Goal: Information Seeking & Learning: Learn about a topic

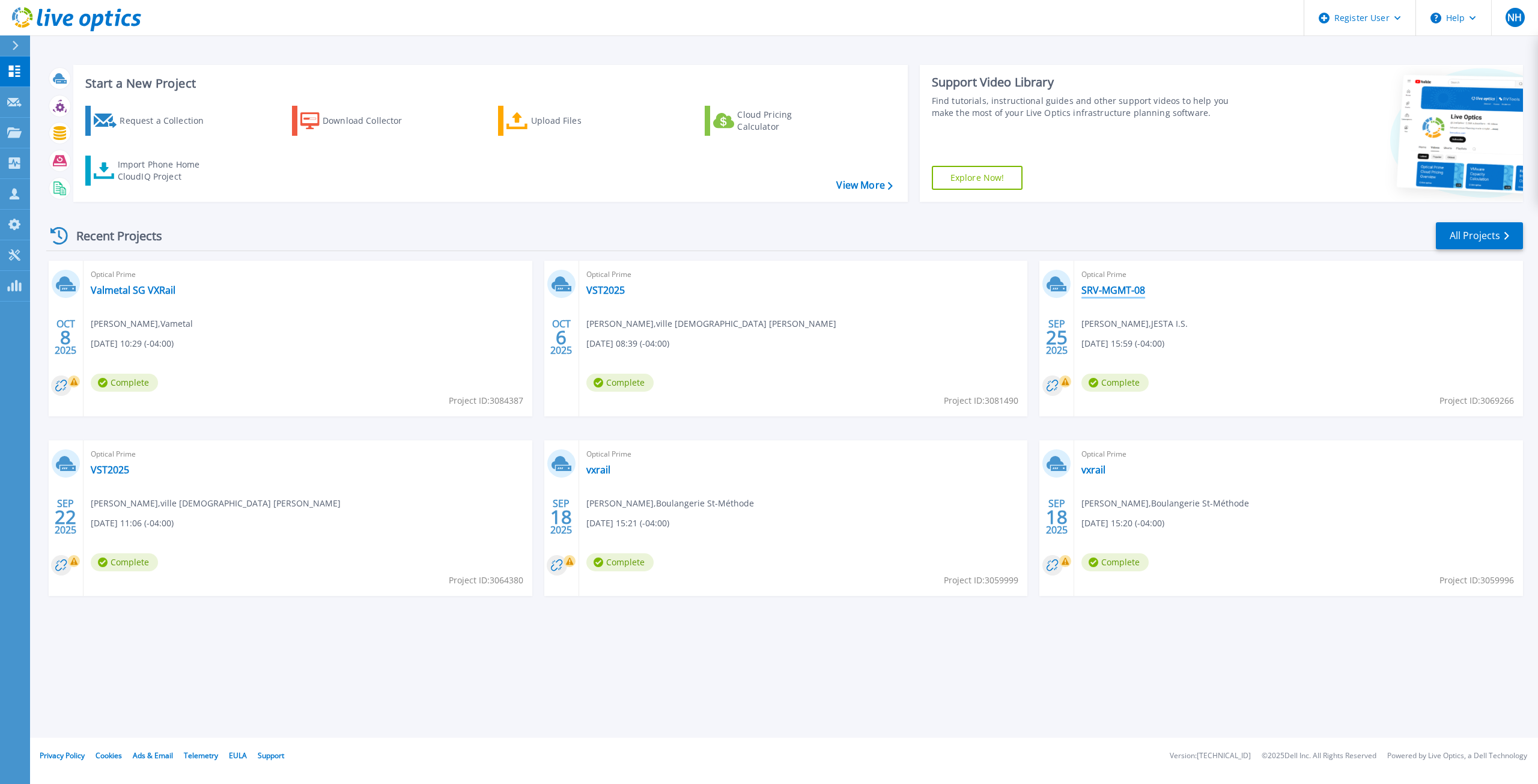
click at [1127, 286] on link "SRV-MGMT-08" at bounding box center [1112, 290] width 63 height 12
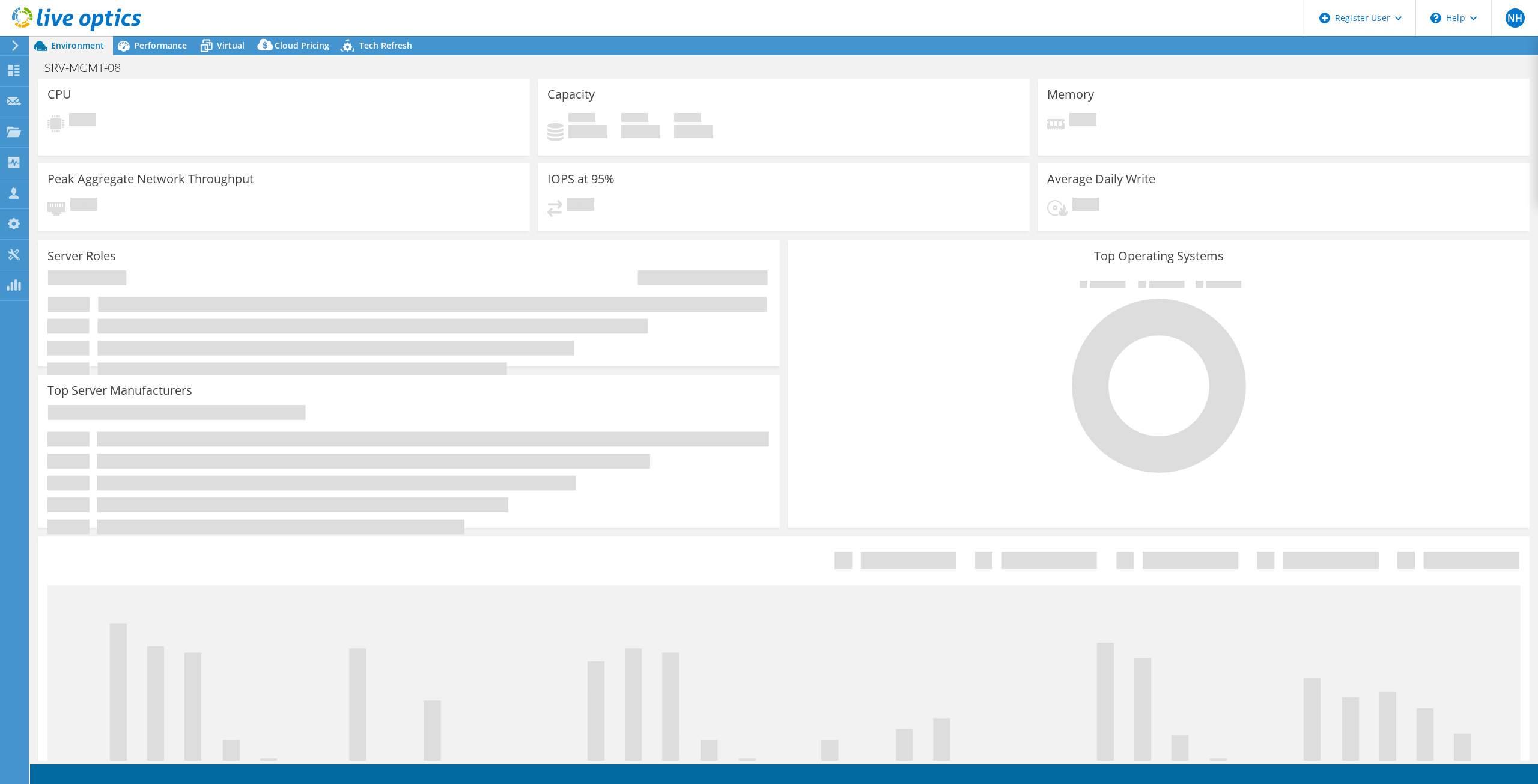
select select "[GEOGRAPHIC_DATA]"
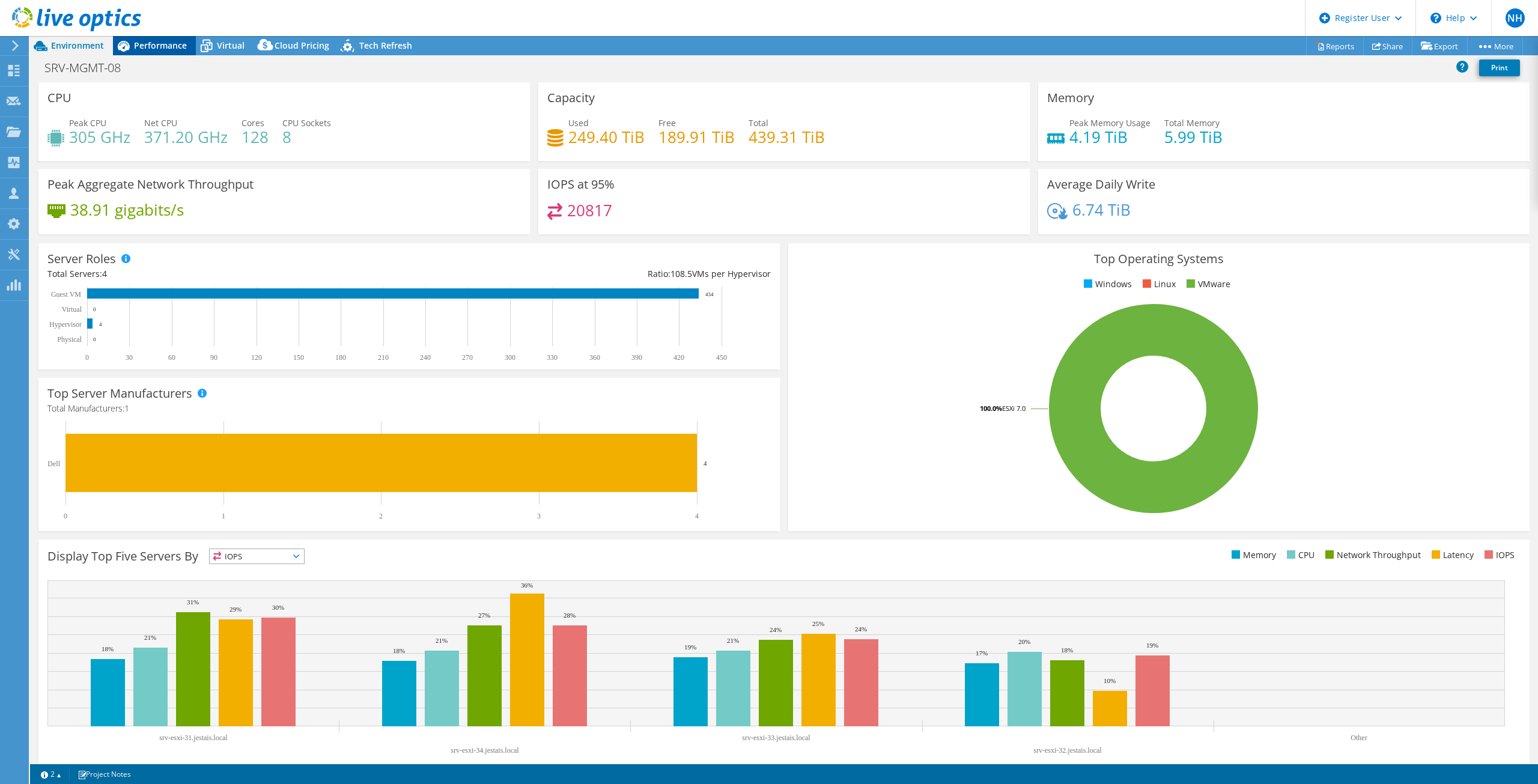
click at [140, 43] on span "Performance" at bounding box center [160, 45] width 53 height 11
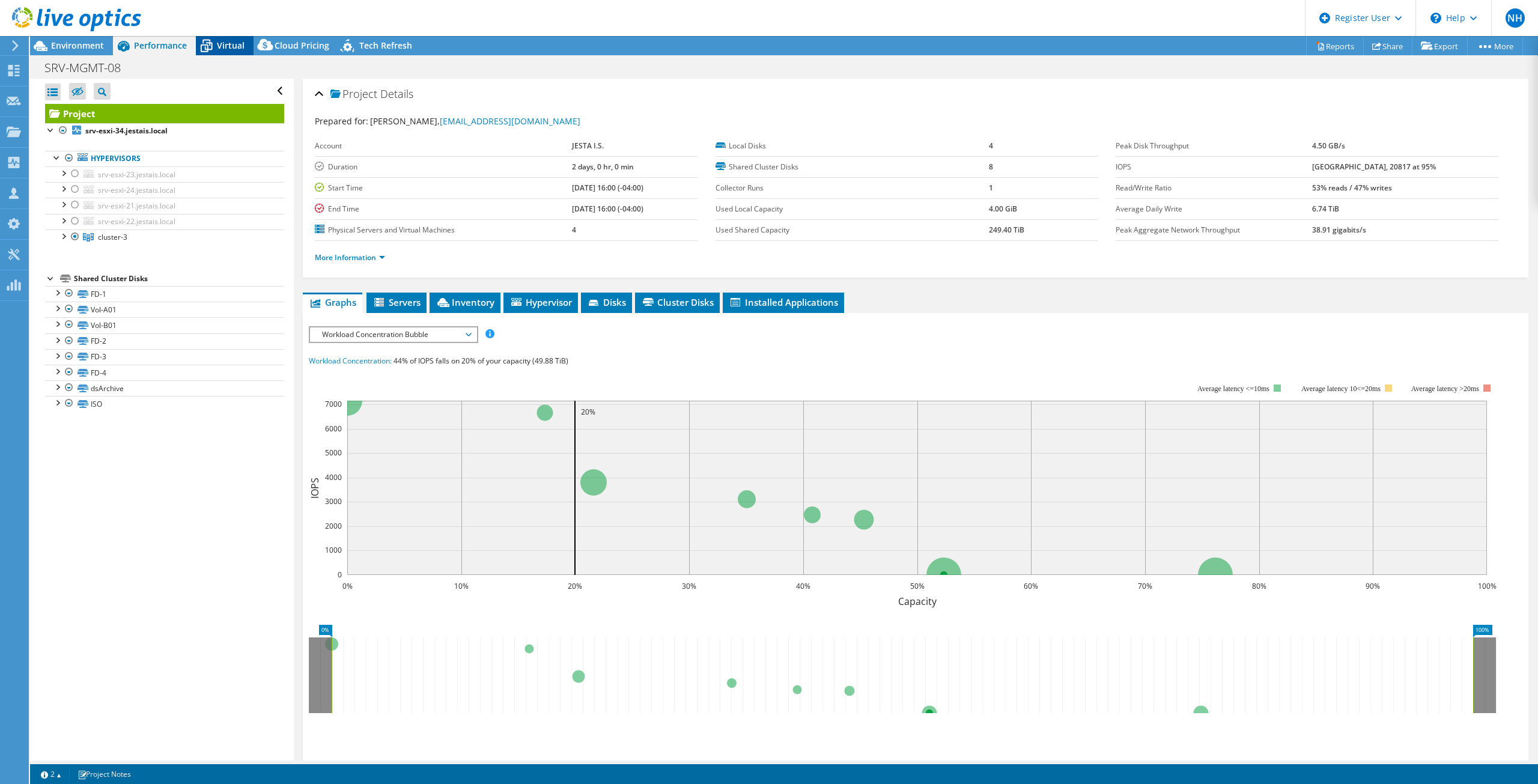
click at [241, 48] on span "Virtual" at bounding box center [230, 45] width 28 height 11
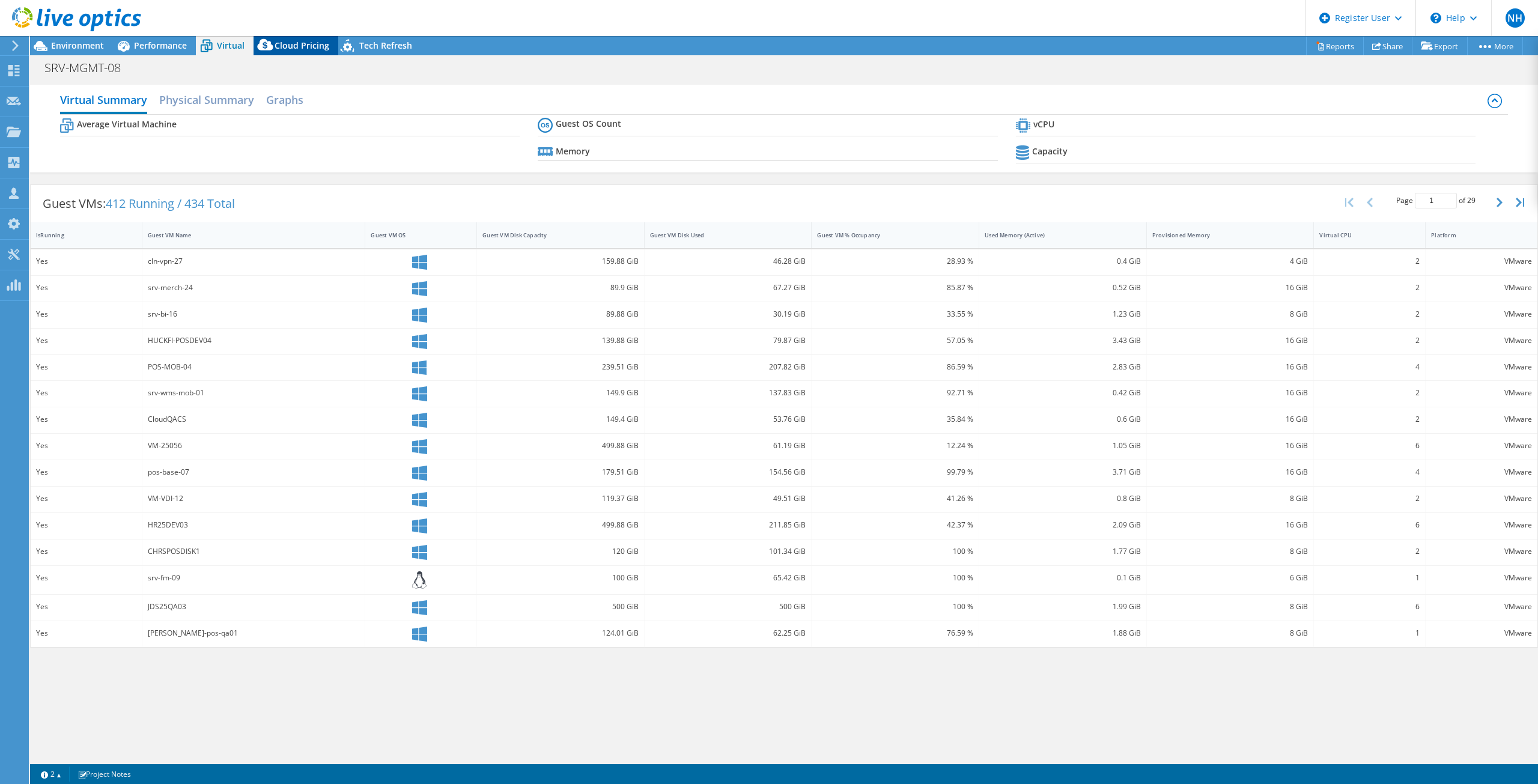
click at [317, 46] on span "Cloud Pricing" at bounding box center [302, 45] width 55 height 11
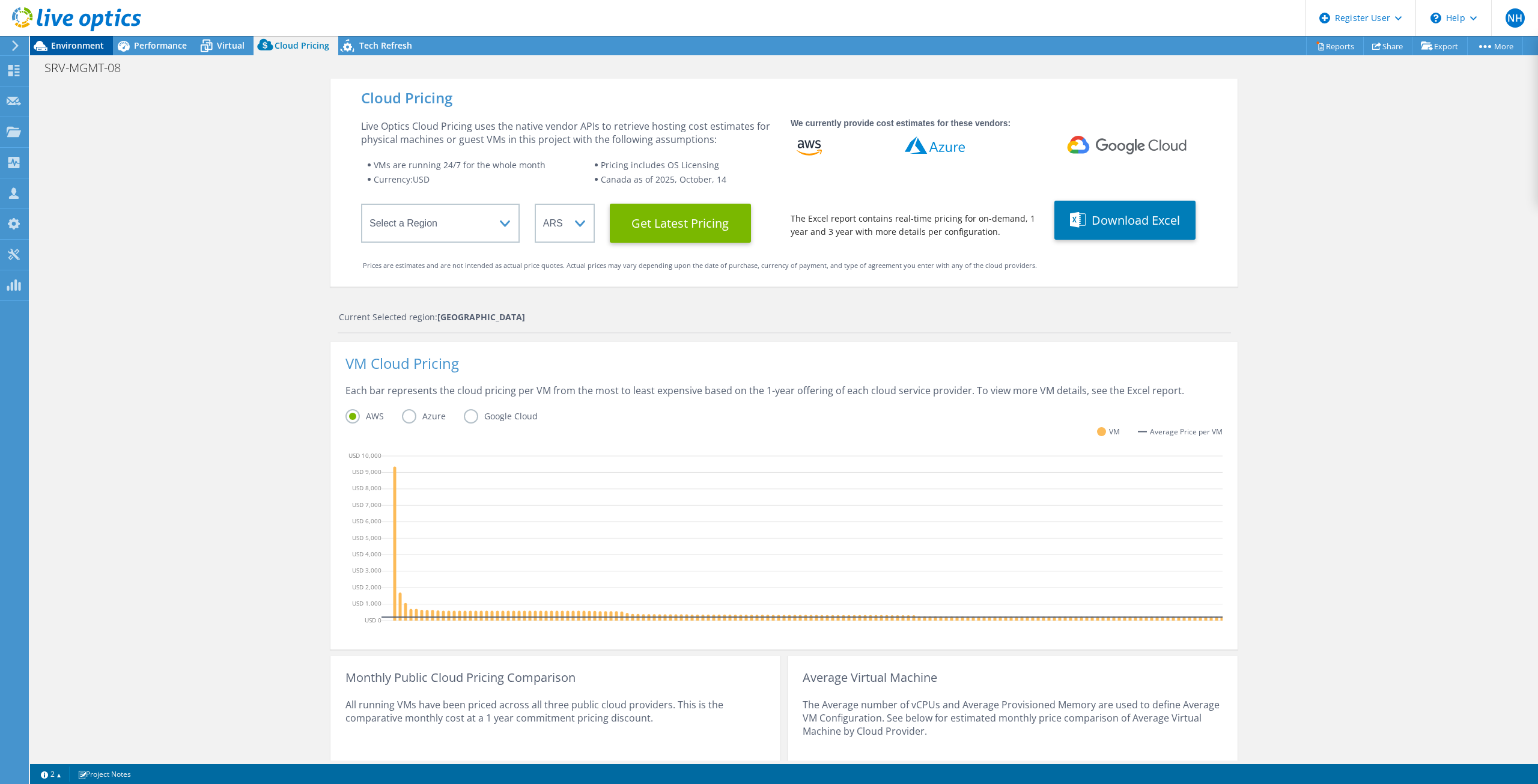
click at [94, 48] on span "Environment" at bounding box center [78, 45] width 53 height 11
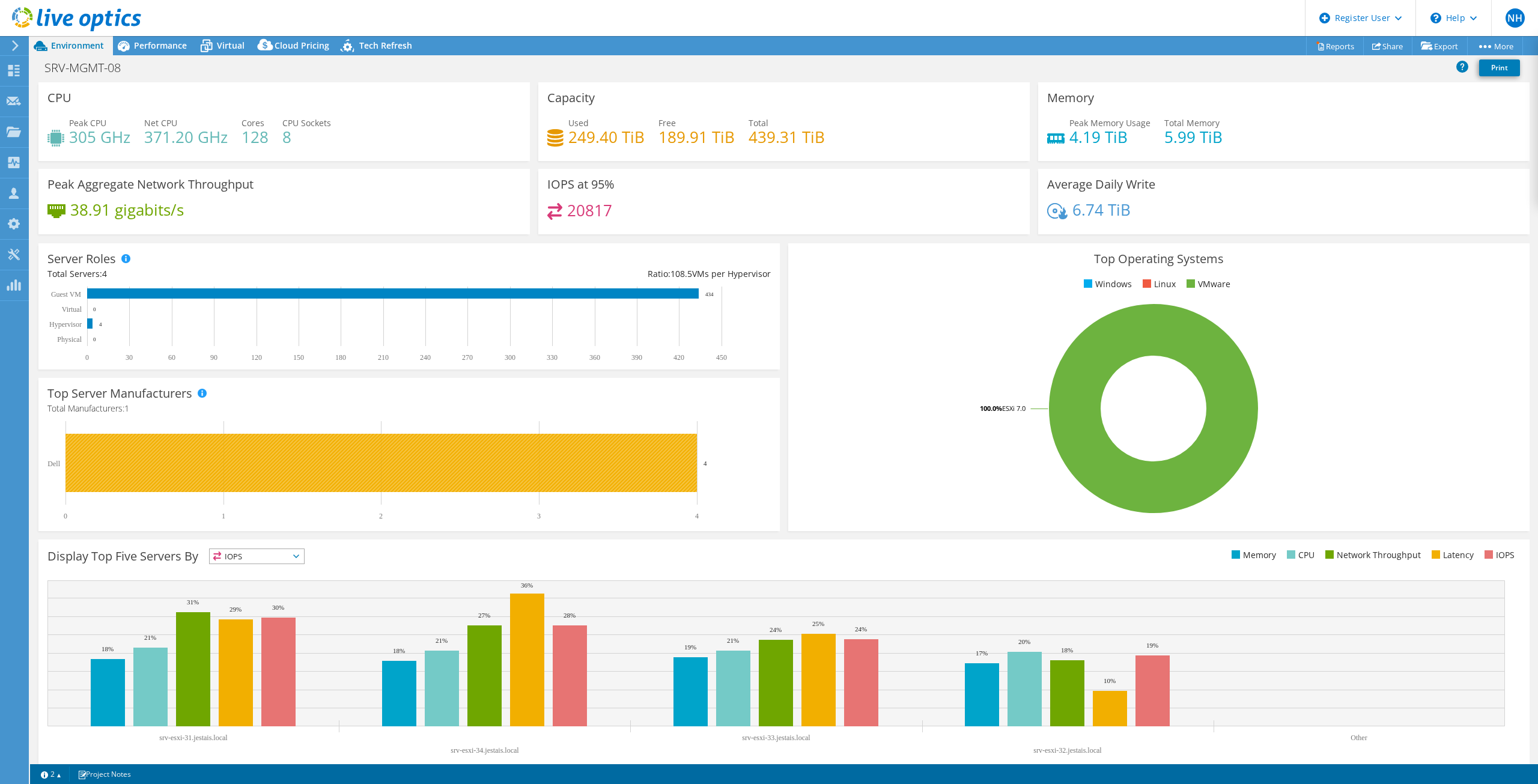
click at [392, 473] on rect at bounding box center [381, 463] width 631 height 59
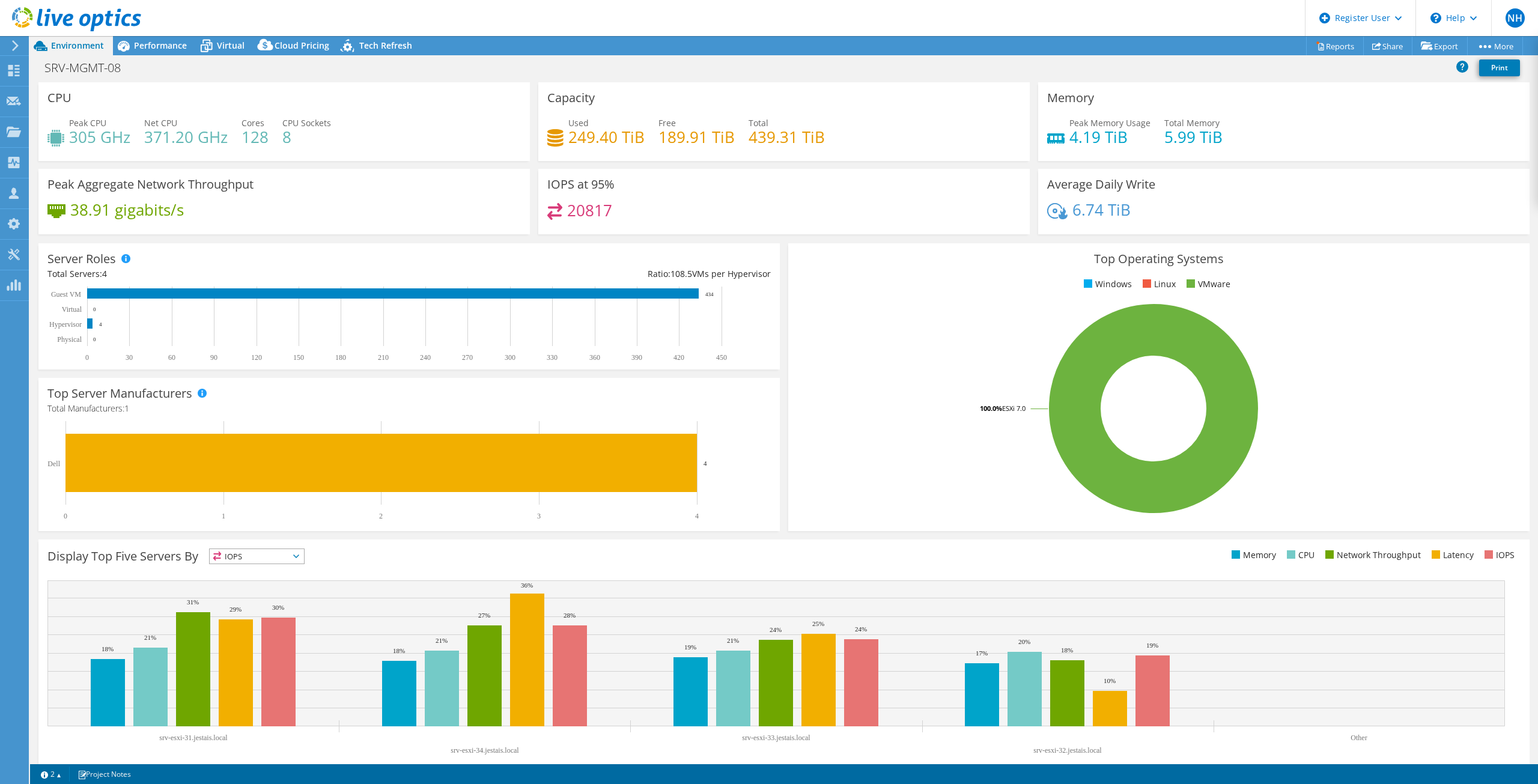
click at [856, 780] on section "Warnings Messages Queue Depth is not recorded from VMware VCenter servers and w…" at bounding box center [784, 774] width 1508 height 20
click at [695, 291] on rect at bounding box center [393, 293] width 612 height 10
click at [173, 39] on div "Performance" at bounding box center [154, 45] width 83 height 19
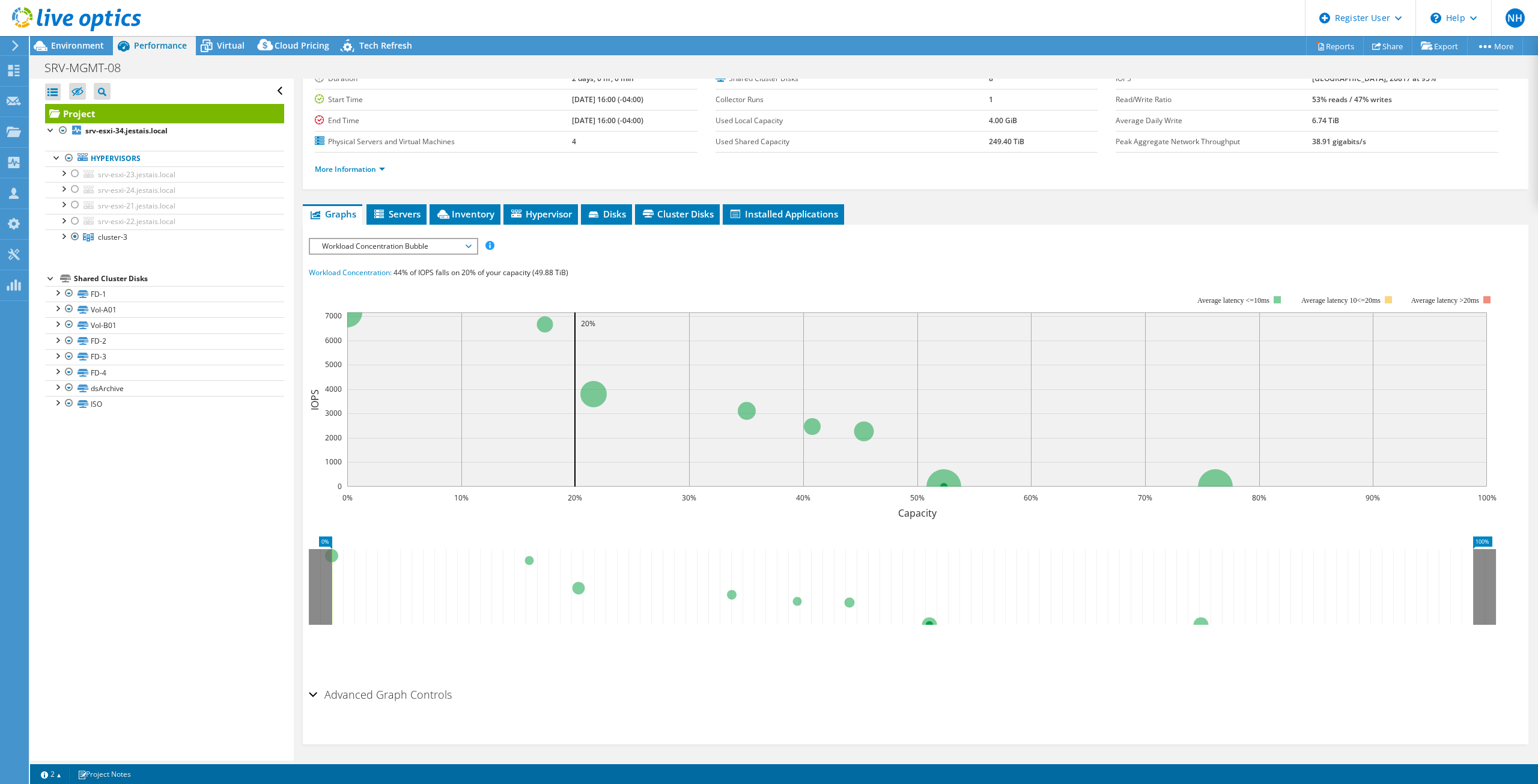
scroll to position [94, 0]
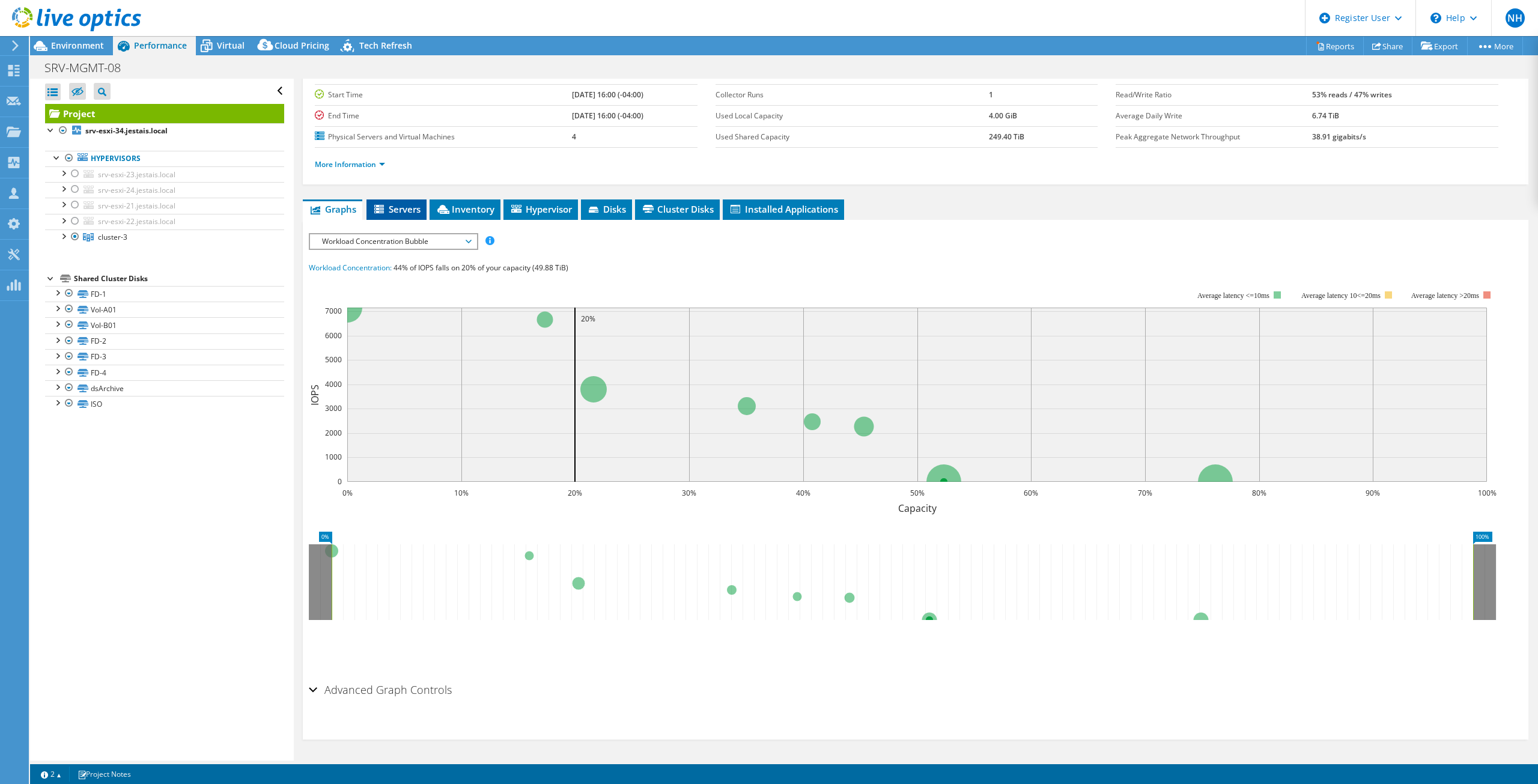
click at [410, 199] on li "Servers" at bounding box center [396, 209] width 60 height 20
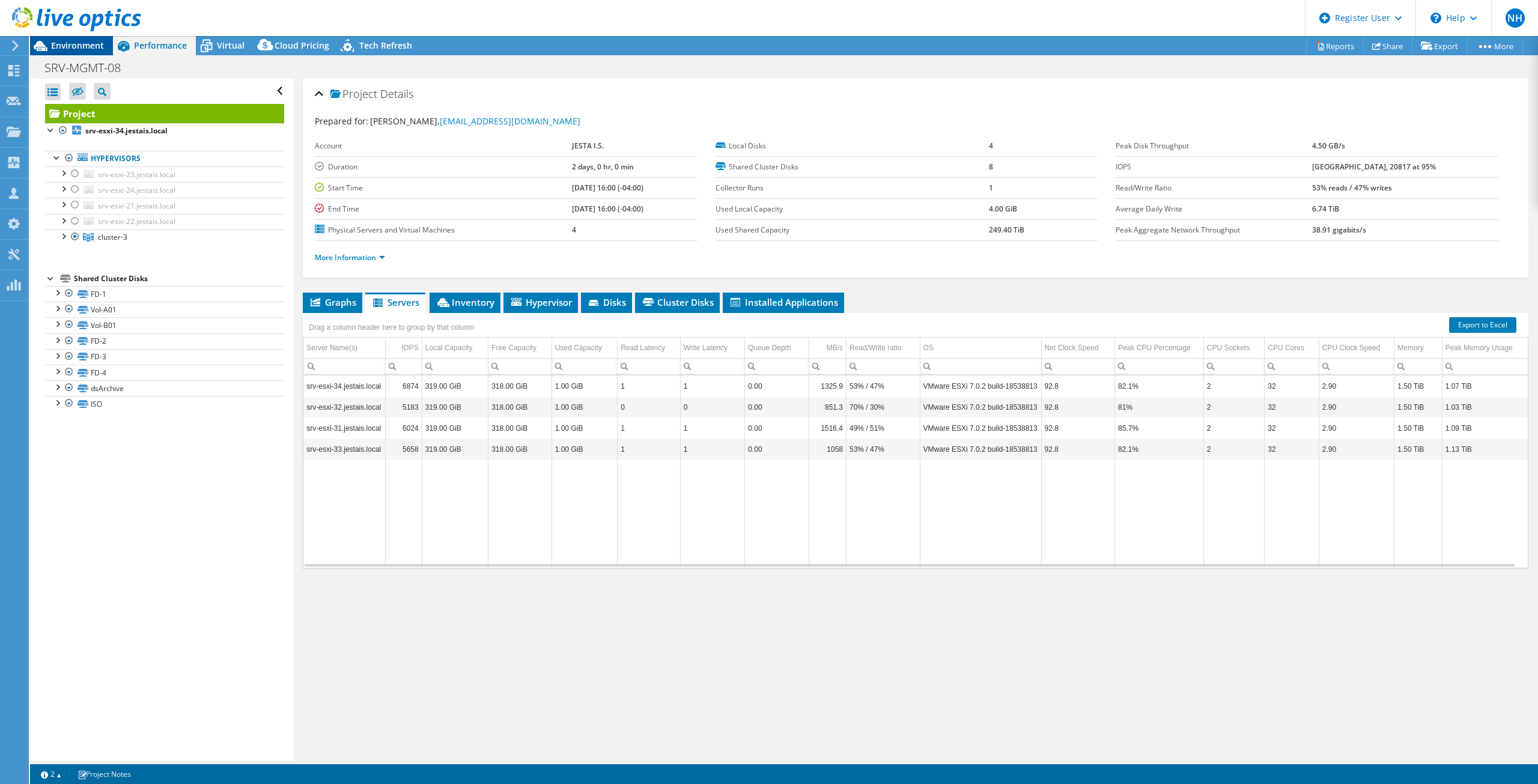
click at [59, 43] on span "Environment" at bounding box center [78, 45] width 53 height 11
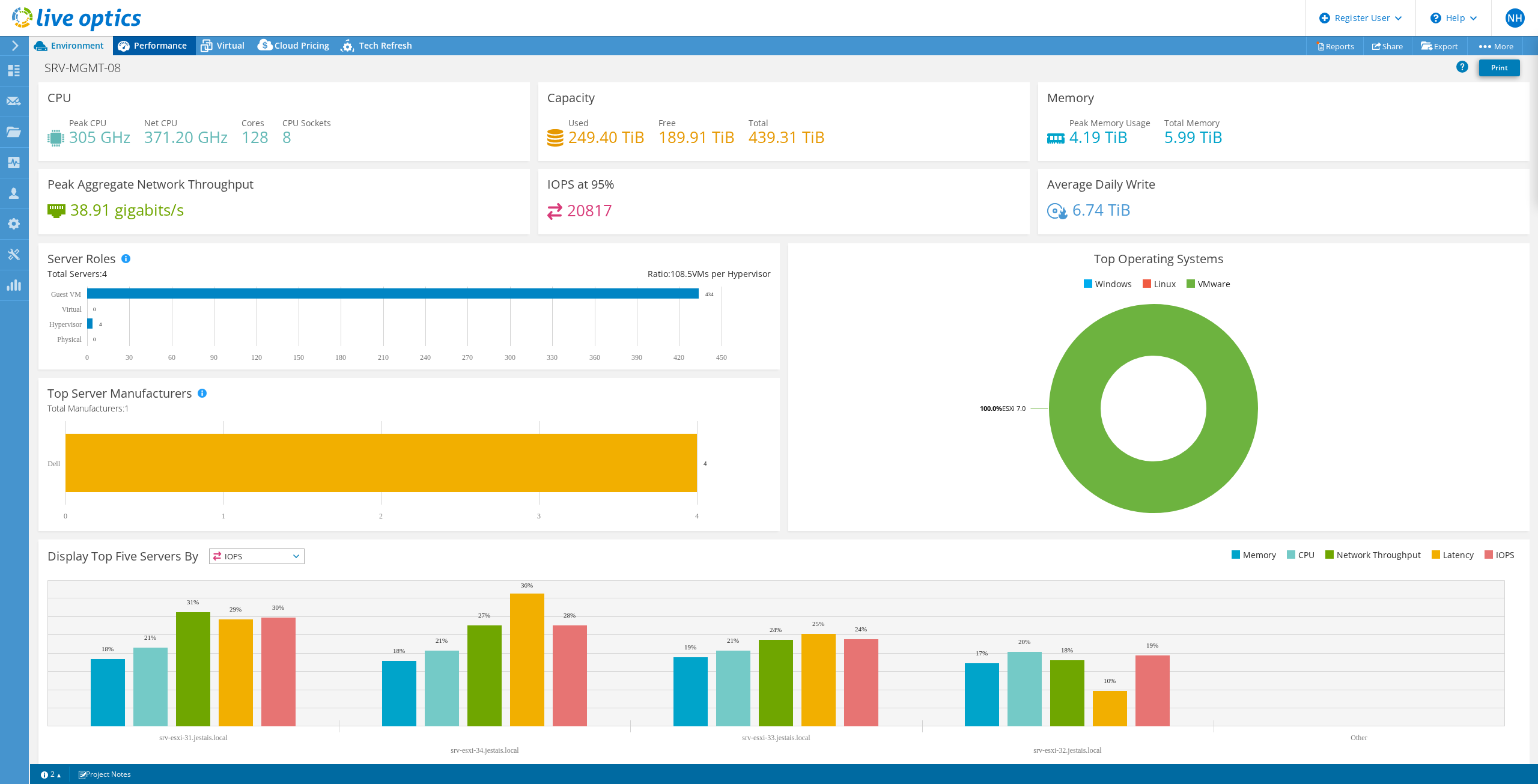
click at [150, 40] on span "Performance" at bounding box center [160, 45] width 53 height 11
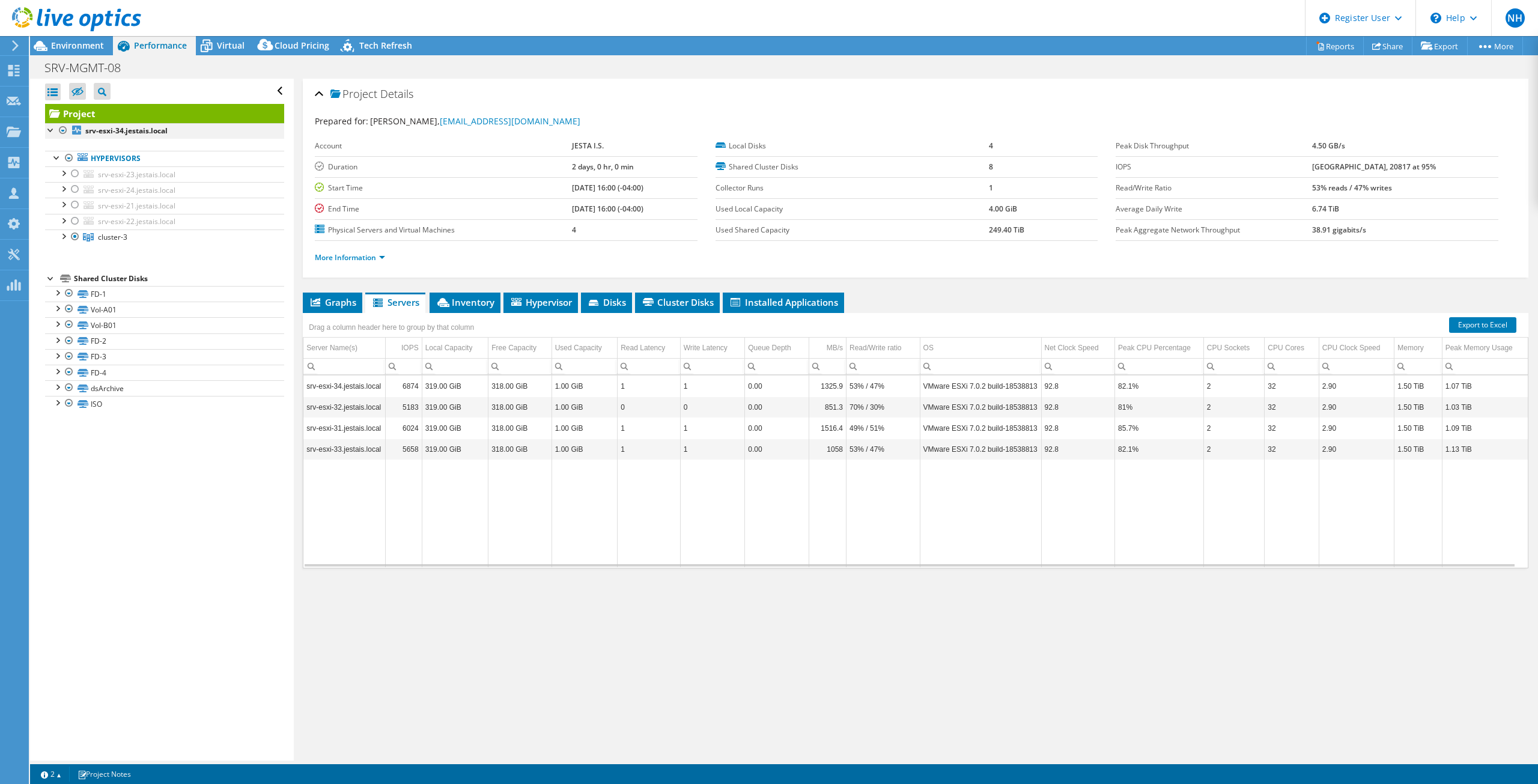
click at [64, 128] on div at bounding box center [62, 130] width 12 height 15
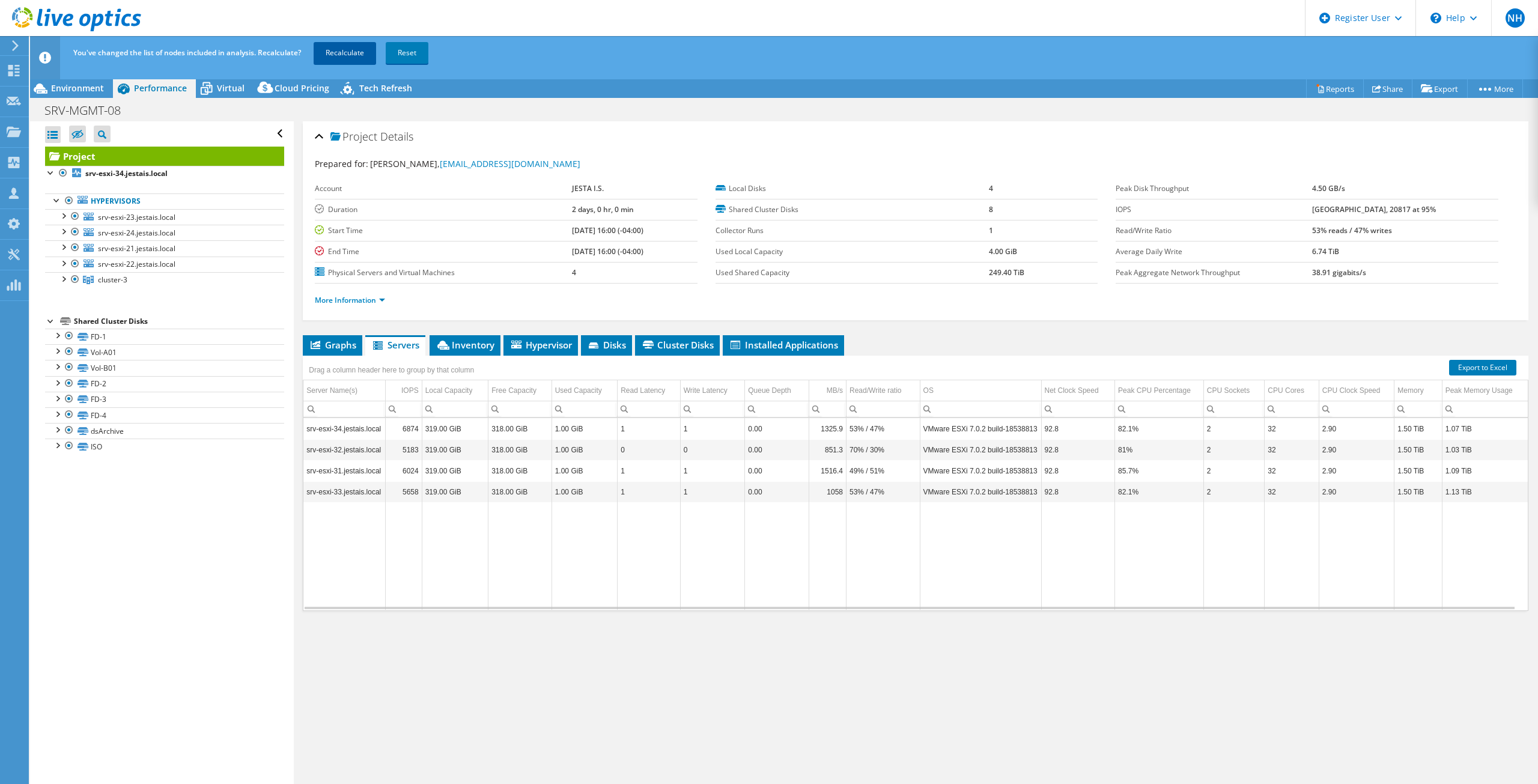
click at [358, 59] on link "Recalculate" at bounding box center [345, 53] width 62 height 22
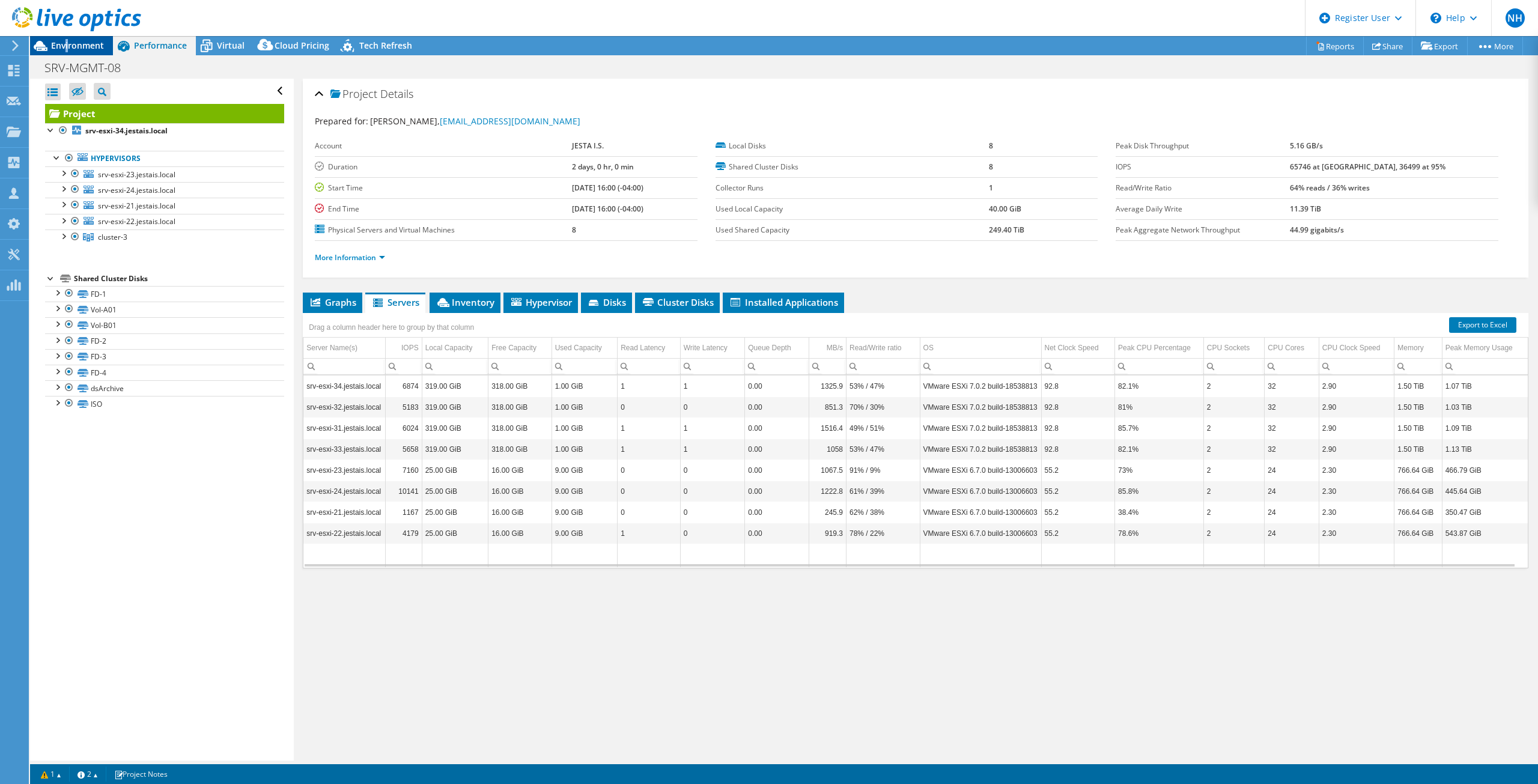
click at [67, 42] on span "Environment" at bounding box center [78, 45] width 53 height 11
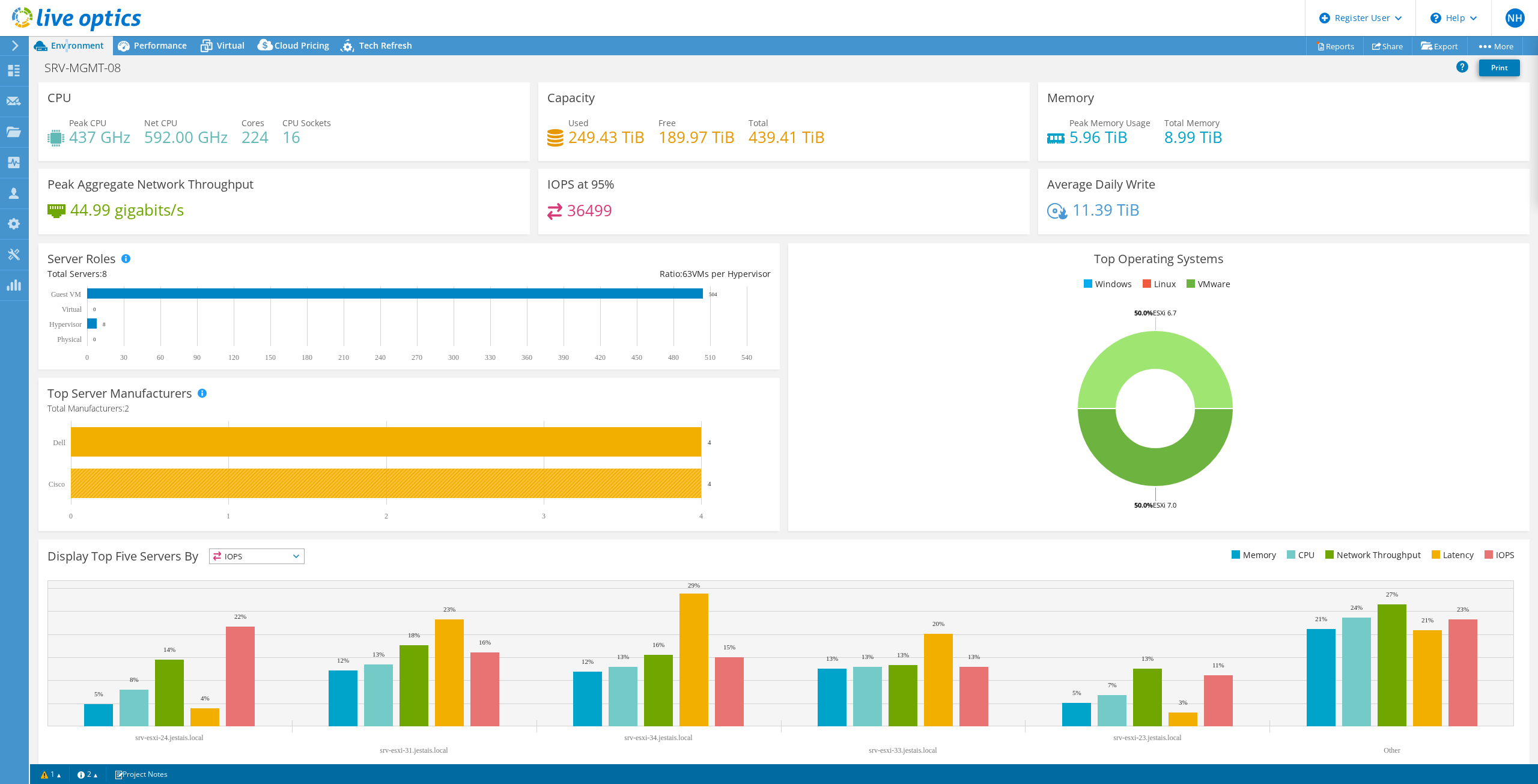
click at [307, 483] on rect at bounding box center [385, 483] width 630 height 29
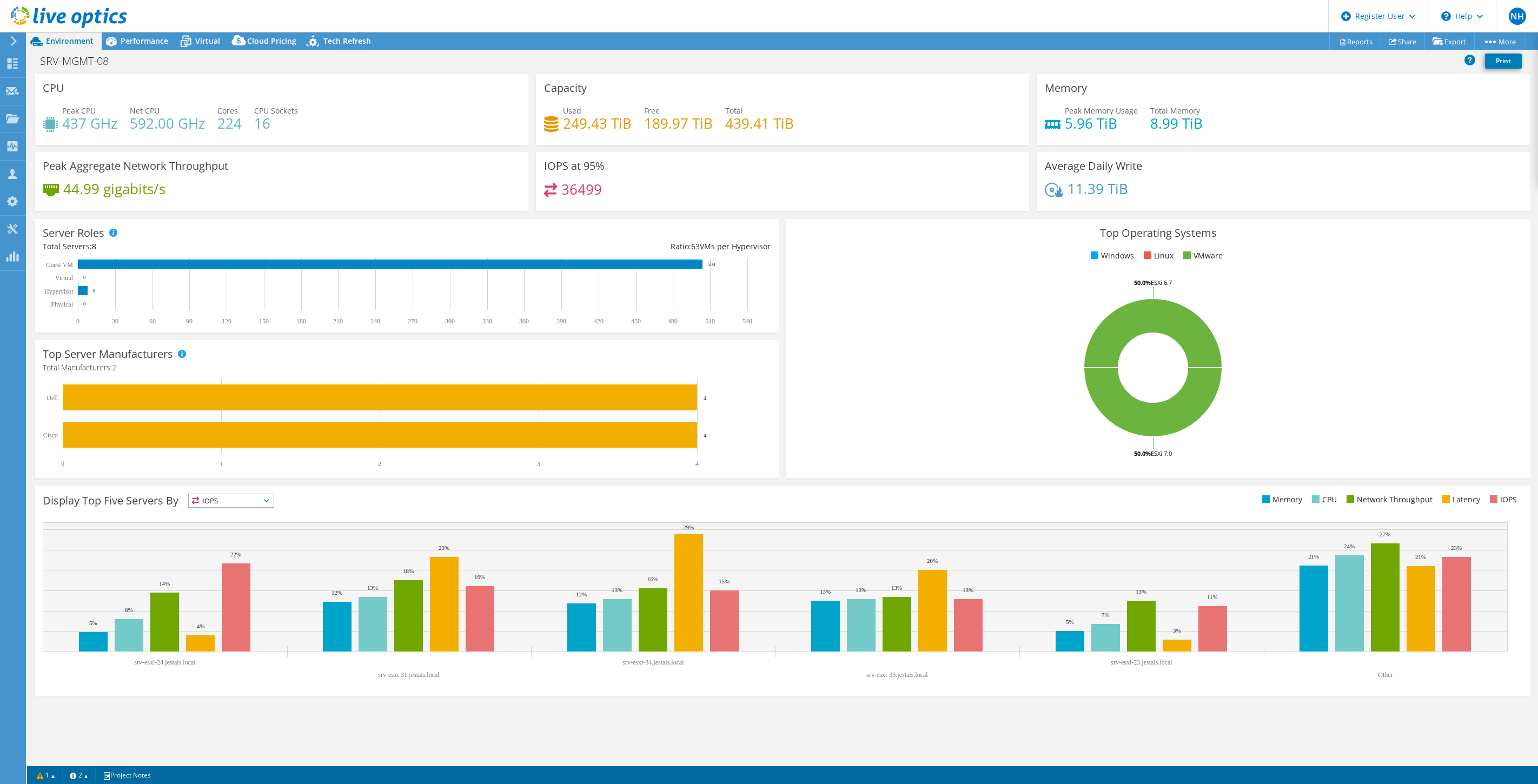
select select "[GEOGRAPHIC_DATA]"
select select "USD"
